Goal: Information Seeking & Learning: Learn about a topic

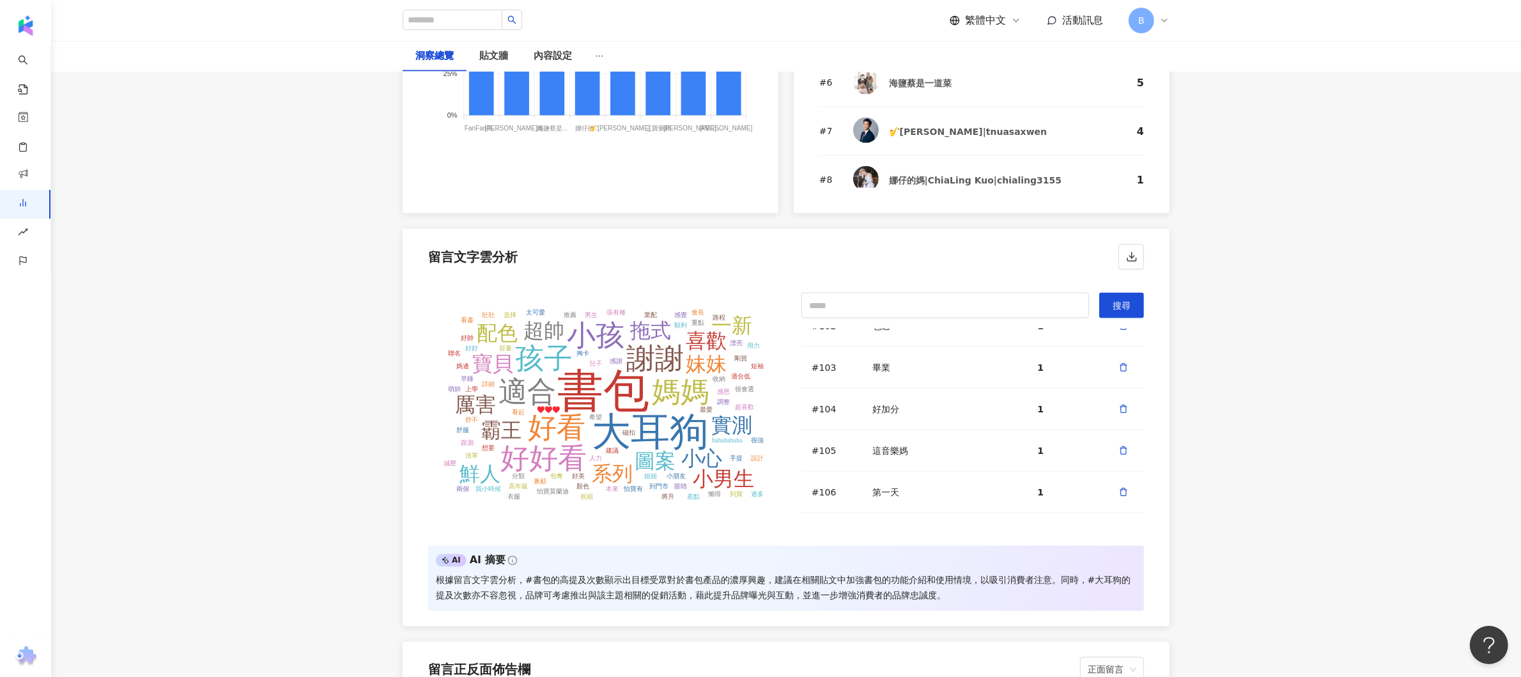
scroll to position [6733, 0]
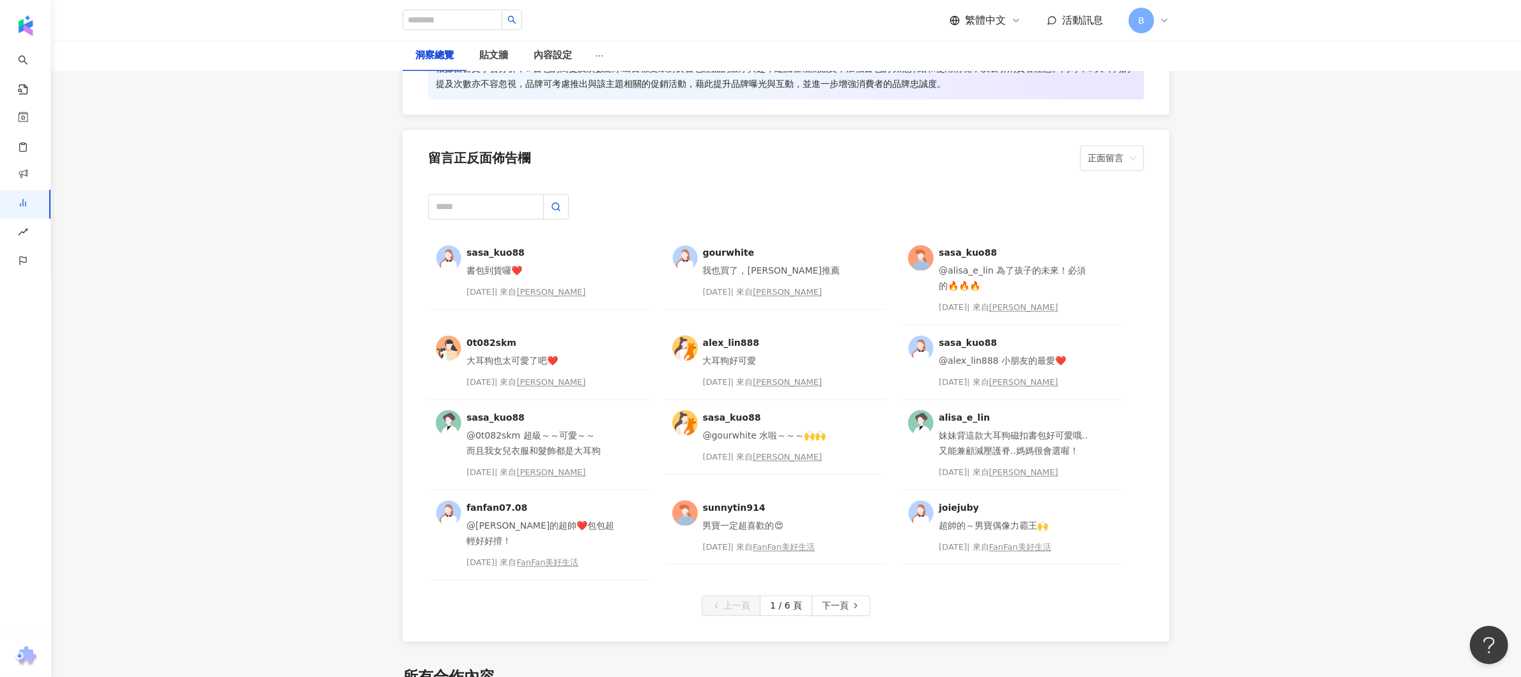
scroll to position [3580, 0]
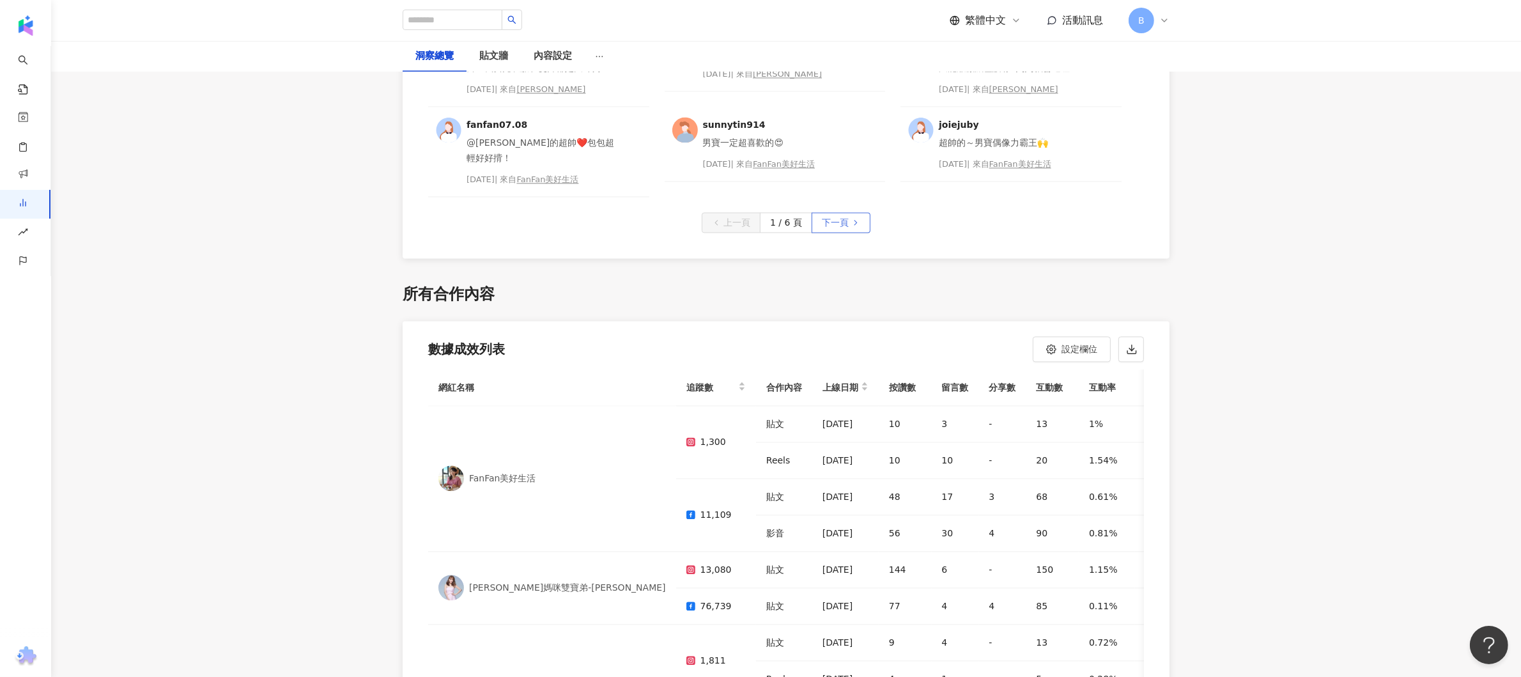
click at [859, 218] on icon "button" at bounding box center [856, 222] width 9 height 9
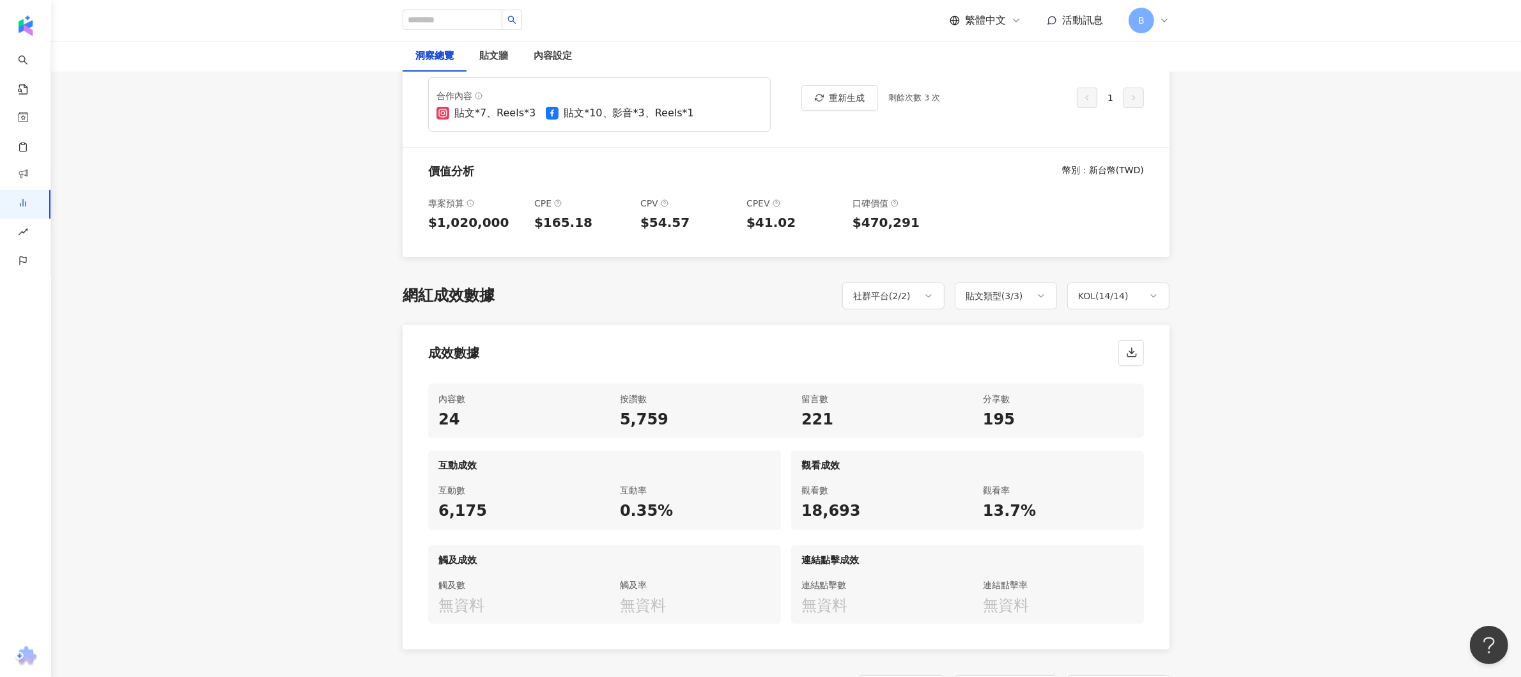
scroll to position [767, 0]
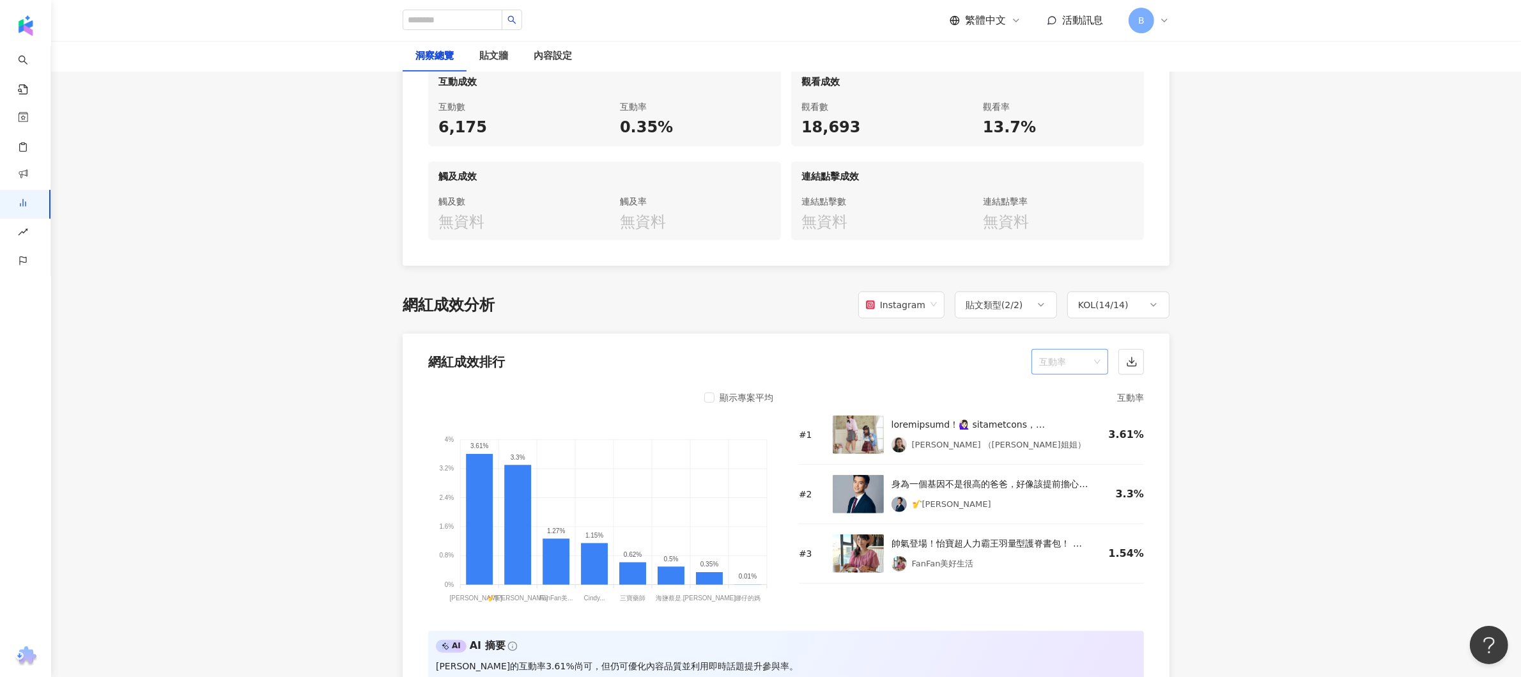
click at [1088, 367] on span "互動率" at bounding box center [1069, 362] width 61 height 24
click at [1071, 387] on div "按讚數" at bounding box center [1070, 391] width 56 height 14
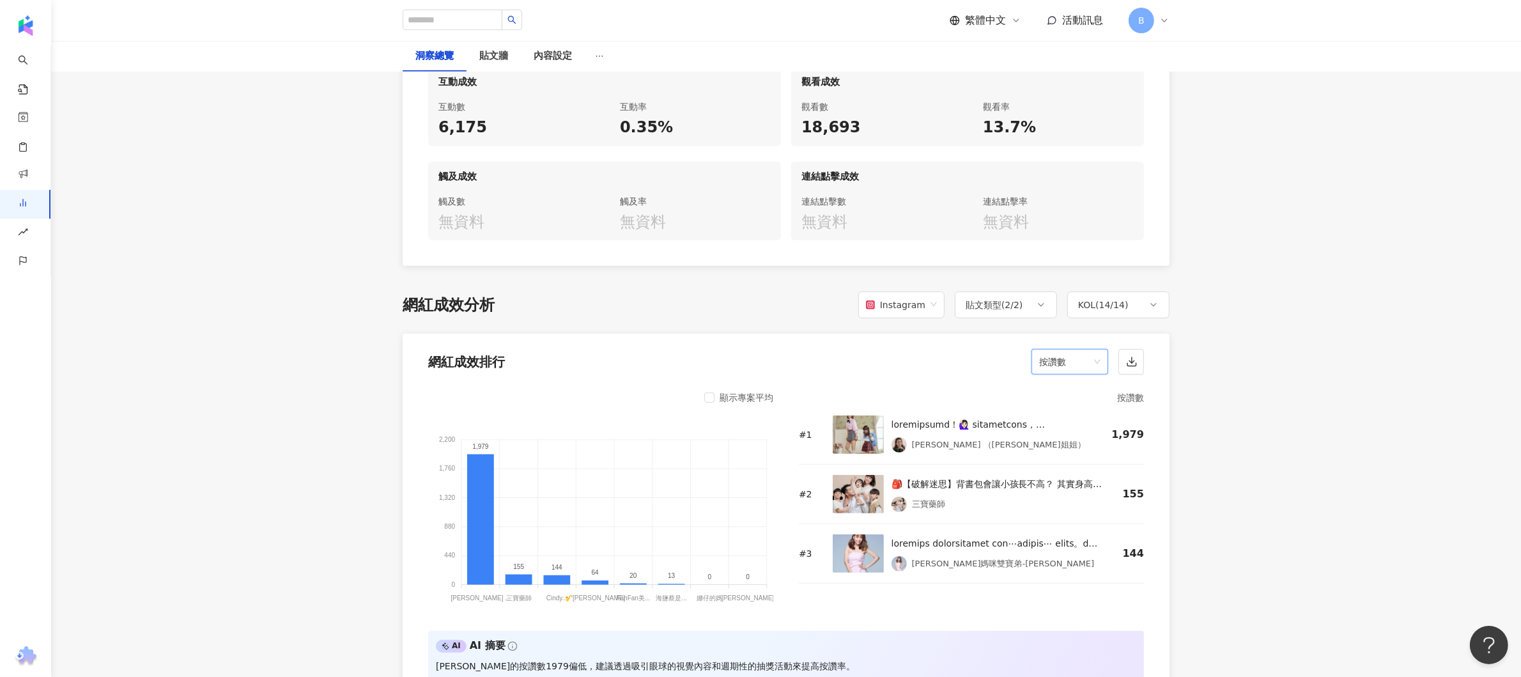
click at [1071, 371] on span "按讚數" at bounding box center [1069, 362] width 61 height 24
click at [1075, 407] on div "留言數" at bounding box center [1070, 412] width 56 height 14
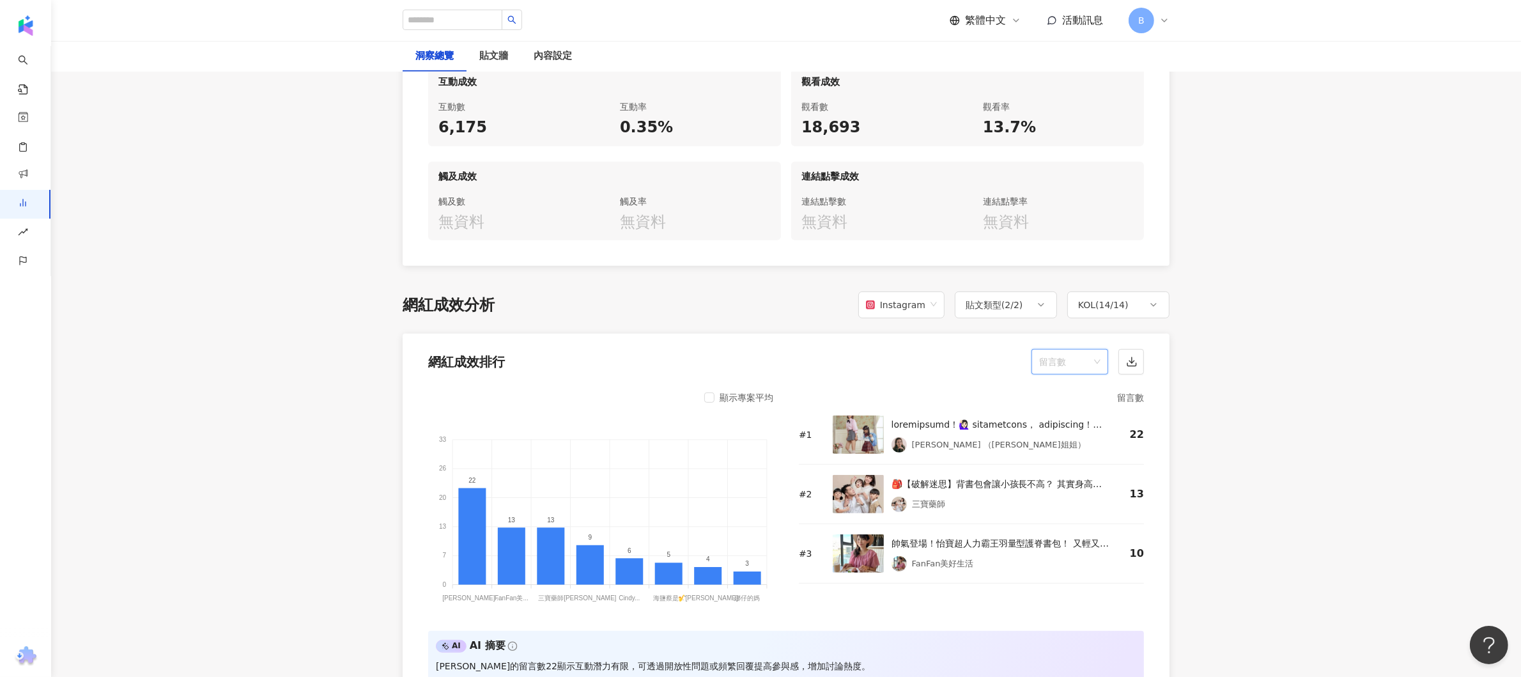
click at [1057, 370] on span "留言數" at bounding box center [1069, 362] width 61 height 24
click at [1063, 429] on div "互動數" at bounding box center [1070, 434] width 56 height 14
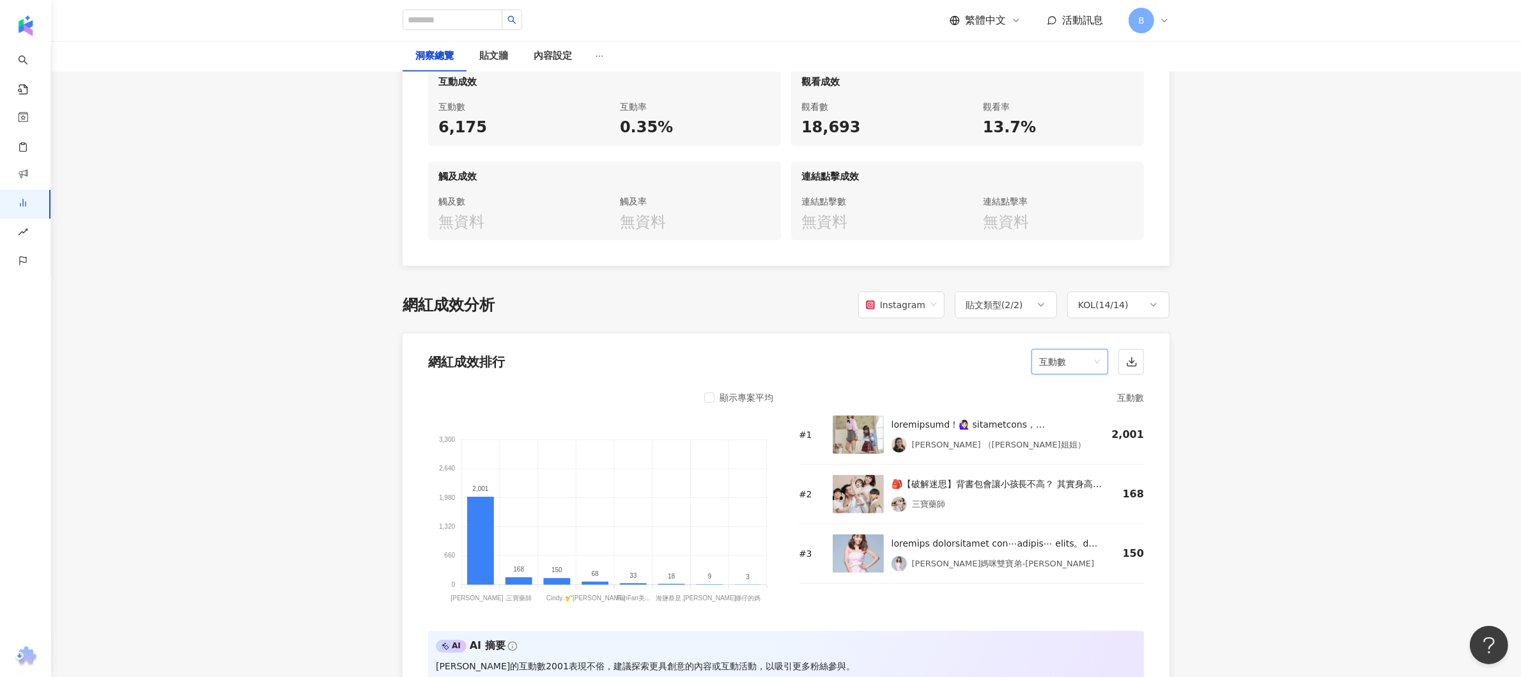
click at [1067, 367] on span "互動數" at bounding box center [1069, 362] width 61 height 24
click at [1067, 452] on div "互動率" at bounding box center [1070, 456] width 56 height 14
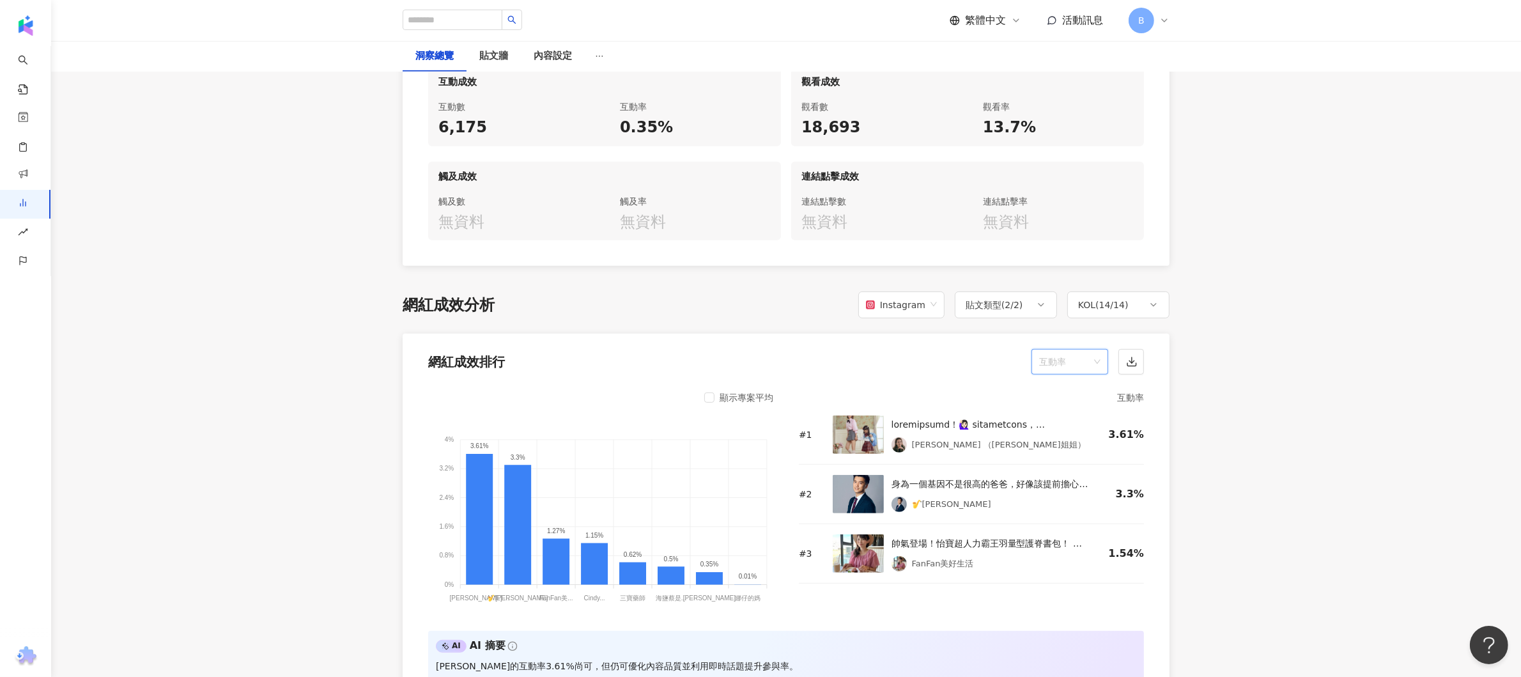
click at [1075, 365] on span "互動率" at bounding box center [1069, 362] width 61 height 24
click at [1066, 474] on div "觀看數" at bounding box center [1070, 478] width 56 height 14
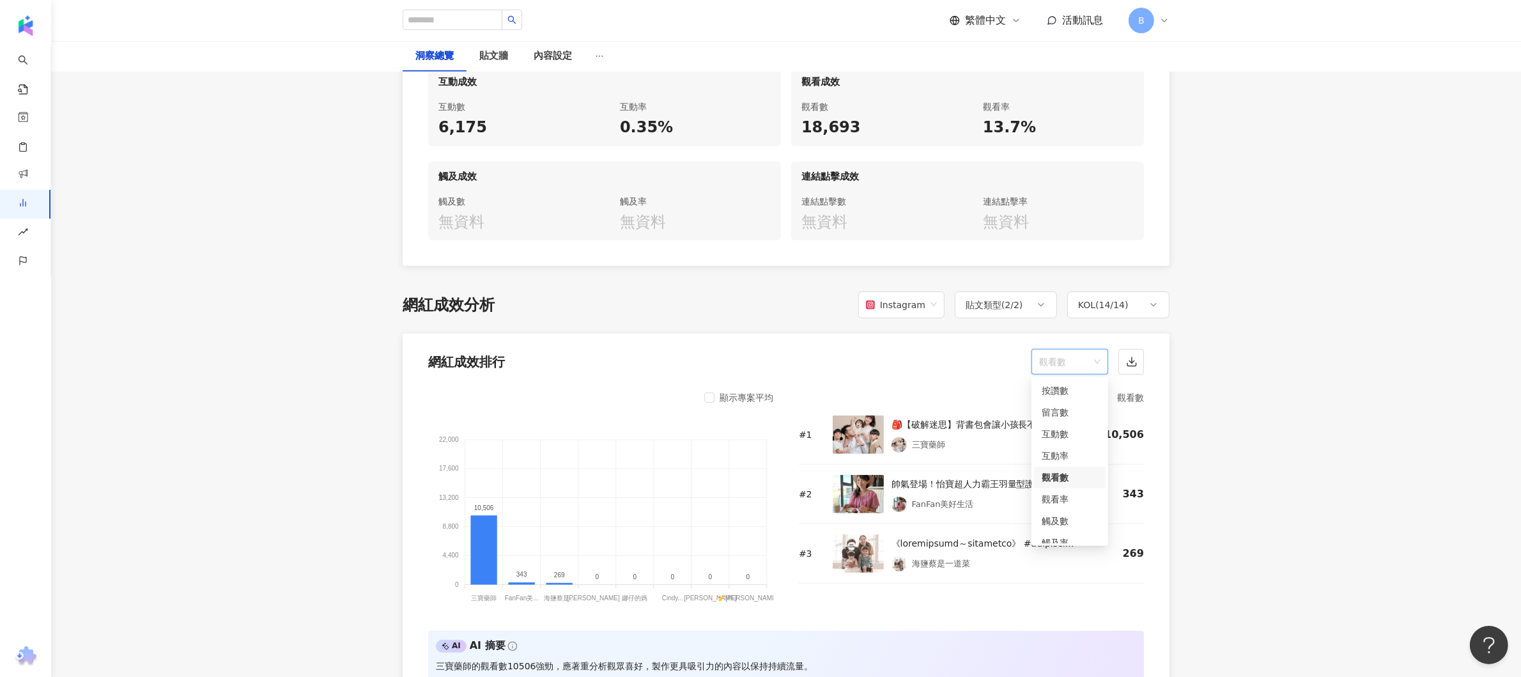
click at [1057, 365] on span "觀看數" at bounding box center [1069, 362] width 61 height 24
click at [1070, 500] on div "觀看率" at bounding box center [1070, 499] width 56 height 14
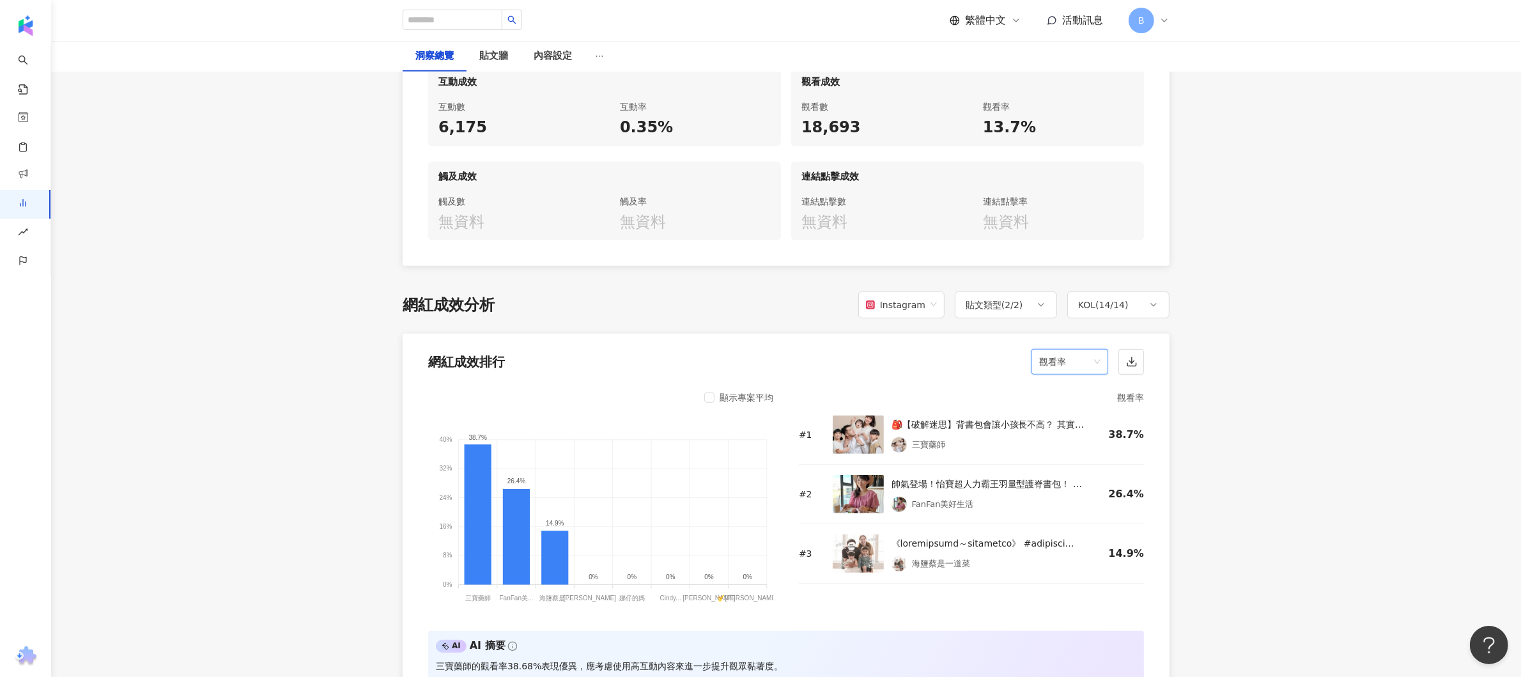
click at [1074, 357] on span "觀看率" at bounding box center [1069, 362] width 61 height 24
click at [1065, 514] on div "觸及數" at bounding box center [1070, 521] width 56 height 14
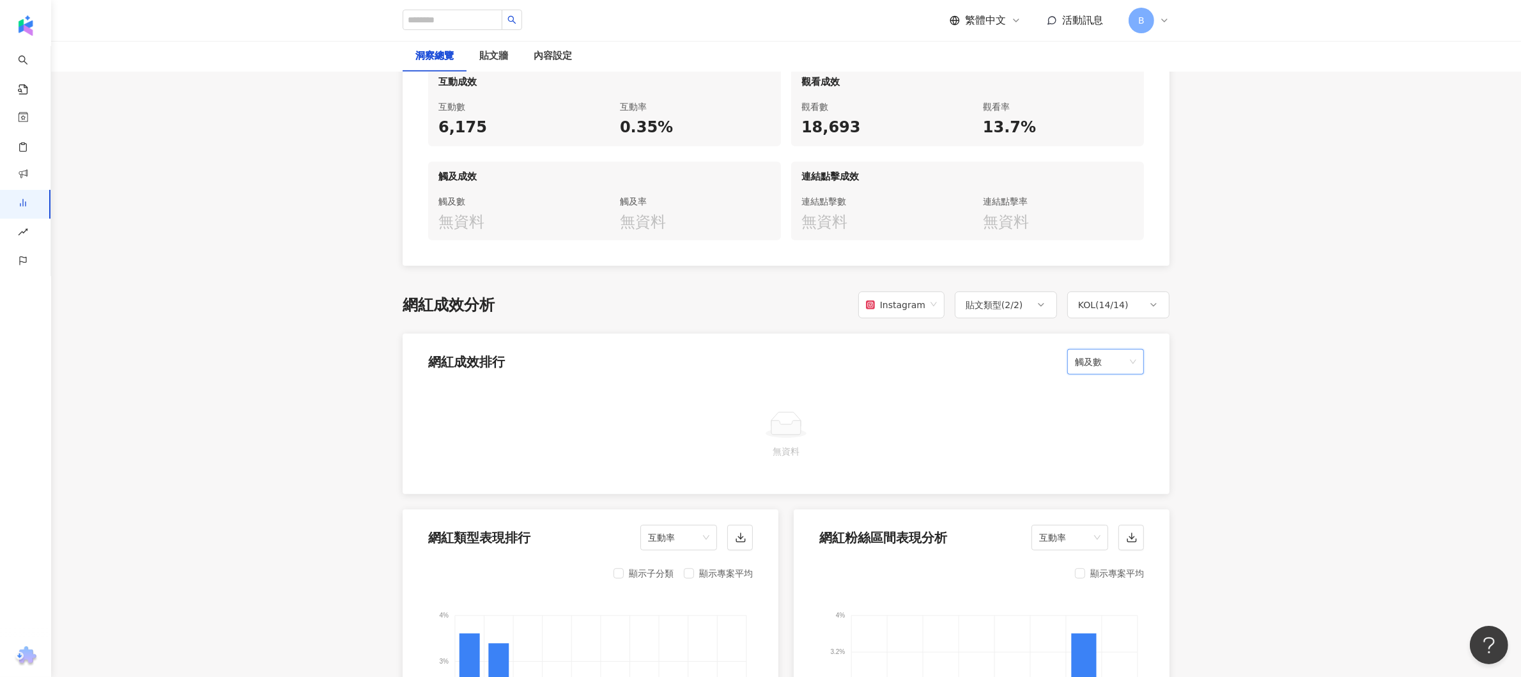
click at [1116, 354] on span "觸及數" at bounding box center [1105, 362] width 61 height 24
click at [931, 301] on span "Instagram" at bounding box center [901, 305] width 71 height 24
click at [915, 360] on div "Facebook" at bounding box center [906, 356] width 66 height 14
click at [1116, 364] on span "觸及數" at bounding box center [1105, 362] width 61 height 24
click at [1109, 453] on div "互動率" at bounding box center [1106, 456] width 56 height 14
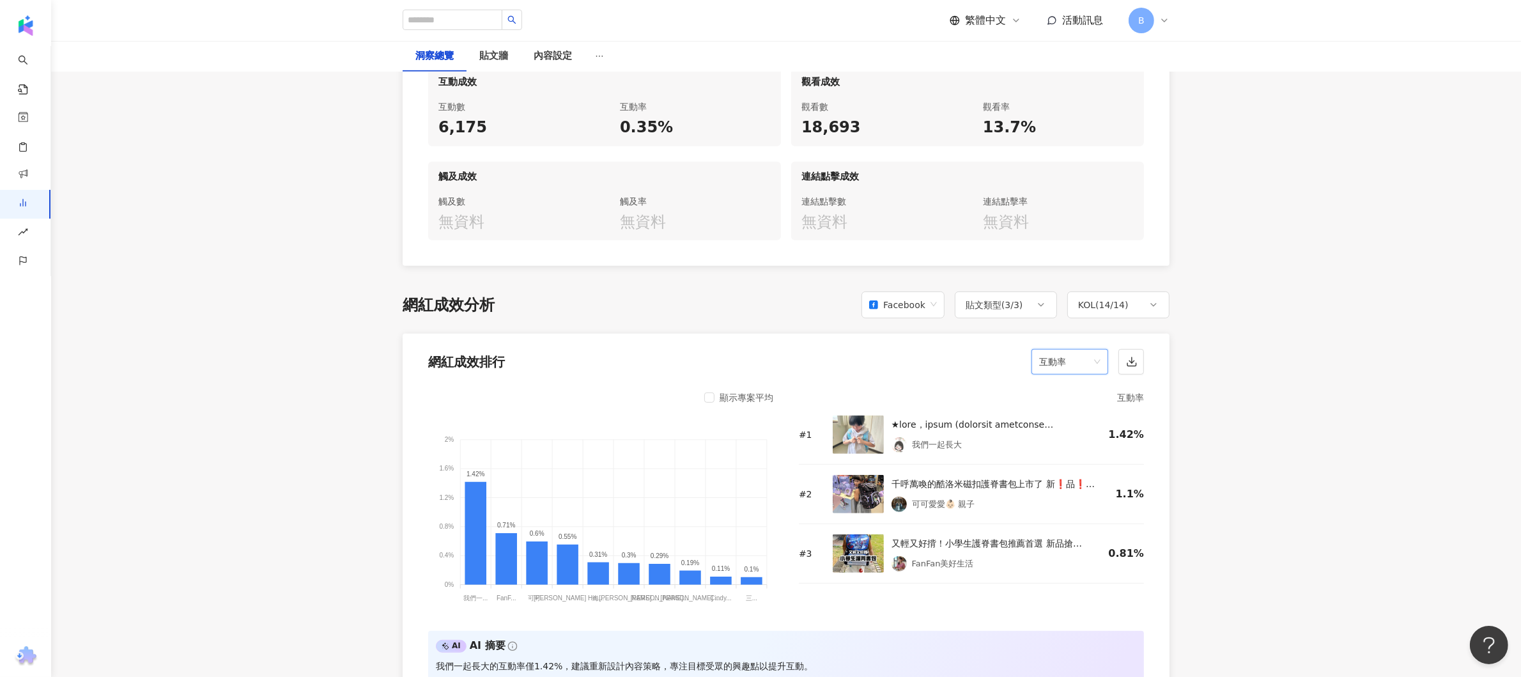
click at [1101, 362] on div "互動率" at bounding box center [1070, 362] width 77 height 26
click at [1080, 431] on div "互動數" at bounding box center [1070, 434] width 56 height 14
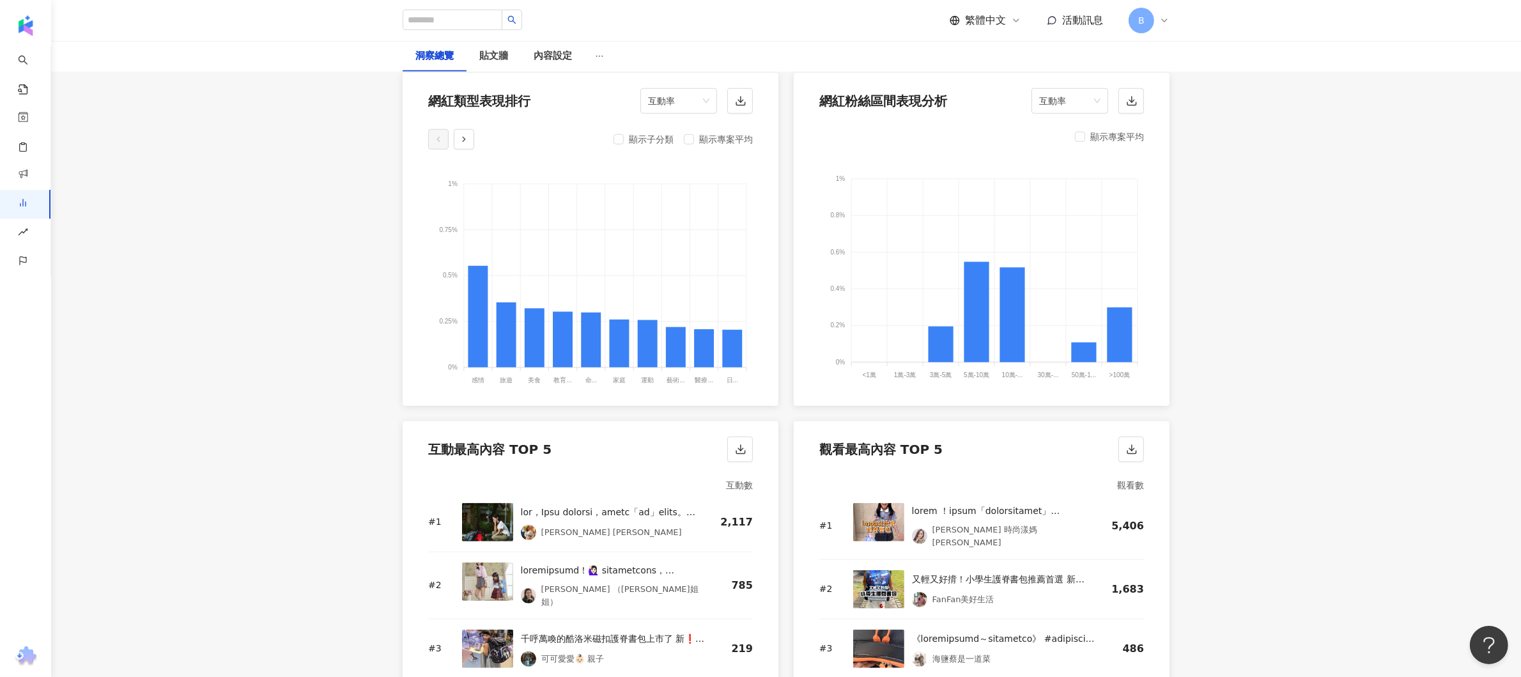
scroll to position [1151, 0]
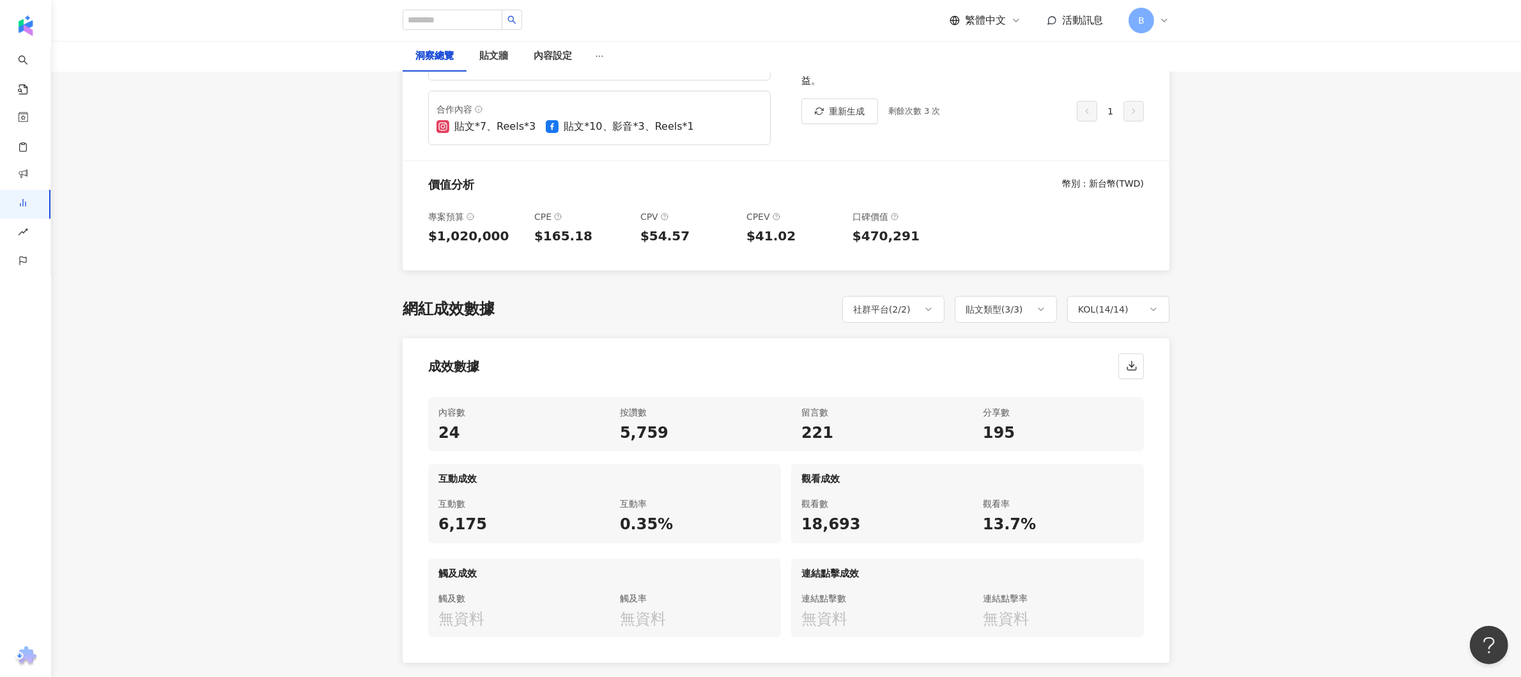
scroll to position [0, 0]
